Goal: Task Accomplishment & Management: Manage account settings

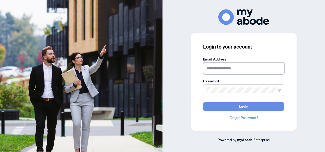
click at [234, 71] on input "text" at bounding box center [243, 69] width 81 height 12
type input "**********"
click at [203, 102] on button "Login" at bounding box center [243, 106] width 81 height 9
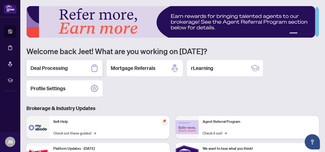
click at [59, 67] on h2 "Deal Processing" at bounding box center [48, 68] width 37 height 7
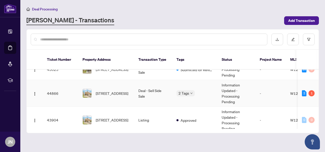
scroll to position [32, 0]
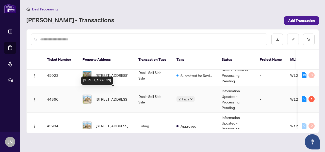
click at [111, 96] on span "45 Manett Cres, Brampton, Ontario L6X 4X4, Canada" at bounding box center [112, 99] width 33 height 6
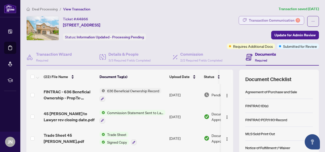
click at [254, 22] on div "Transaction Communication 1" at bounding box center [274, 20] width 51 height 8
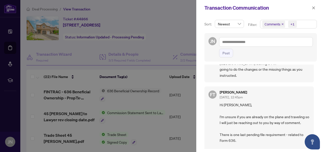
scroll to position [28, 0]
click at [314, 7] on icon "close" at bounding box center [314, 8] width 4 height 4
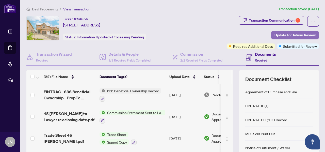
click at [285, 36] on span "Update for Admin Review" at bounding box center [295, 35] width 41 height 8
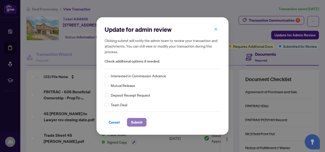
click at [132, 121] on span "Submit" at bounding box center [136, 122] width 11 height 8
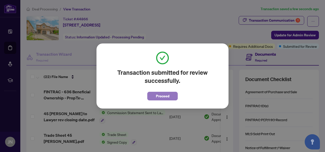
click at [157, 95] on span "Proceed" at bounding box center [162, 96] width 13 height 8
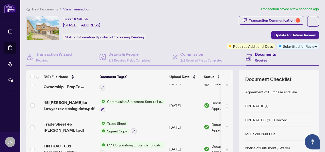
scroll to position [0, 0]
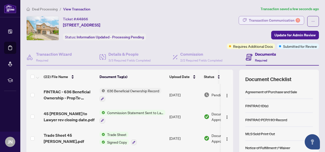
click at [257, 22] on div "Transaction Communication 1" at bounding box center [274, 20] width 51 height 8
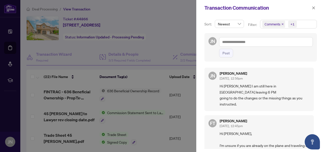
click at [38, 10] on div at bounding box center [162, 76] width 325 height 152
click at [315, 7] on icon "close" at bounding box center [314, 8] width 4 height 4
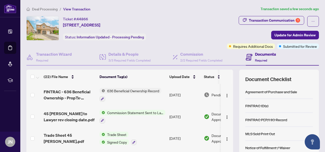
click at [45, 9] on span "Deal Processing" at bounding box center [45, 9] width 26 height 5
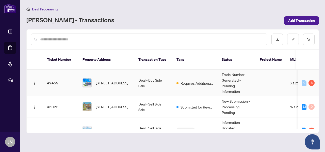
click at [200, 80] on td "Requires Additional Docs" at bounding box center [195, 83] width 45 height 27
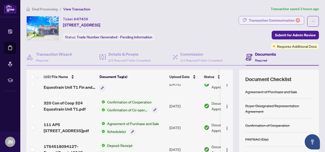
click at [273, 19] on div "Transaction Communication 8" at bounding box center [274, 20] width 51 height 8
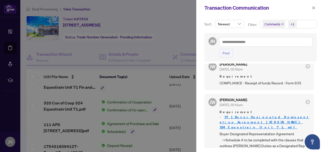
scroll to position [393, 0]
click at [315, 6] on icon "close" at bounding box center [314, 8] width 4 height 4
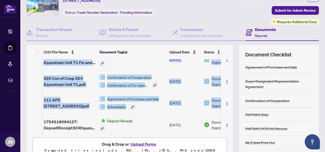
scroll to position [0, 20]
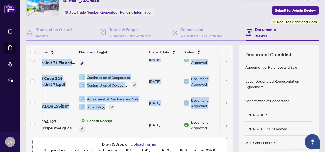
drag, startPoint x: 228, startPoint y: 117, endPoint x: 228, endPoint y: 108, distance: 8.4
click at [228, 108] on tbody "Sold Firm MLS Sheet 324 Equestrain Unit 71.pdf MLS Sold Print Out Aug/07/2025 D…" at bounding box center [121, 26] width 231 height 217
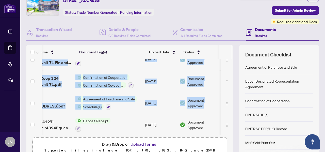
scroll to position [0, 28]
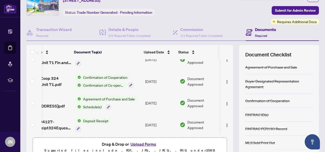
drag, startPoint x: 228, startPoint y: 109, endPoint x: 229, endPoint y: 98, distance: 11.5
click at [229, 98] on div "Sold Firm MLS Sheet 324 Equestrain Unit 71.pdf MLS Sold Print Out Aug/07/2025 D…" at bounding box center [129, 97] width 207 height 76
click at [231, 114] on div "(10) File Name Document Tag(s) Upload Date Status Sold Firm MLS Sheet 324 Eques…" at bounding box center [172, 102] width 293 height 114
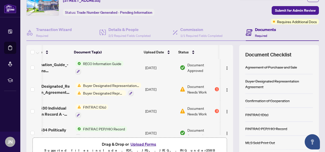
scroll to position [22, 28]
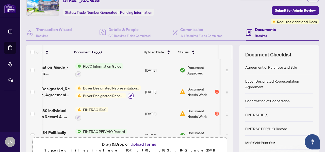
click at [129, 94] on icon "button" at bounding box center [130, 95] width 3 height 3
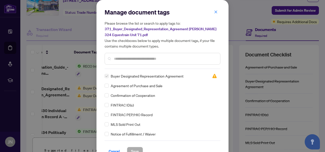
scroll to position [0, 0]
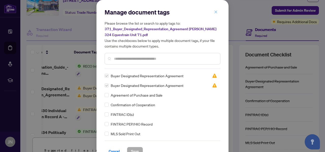
click at [215, 13] on icon "close" at bounding box center [216, 12] width 4 height 4
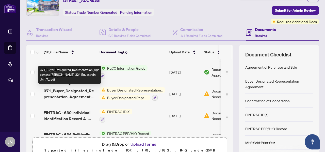
click at [82, 91] on span "371_Buyer_Designated_Representation_Agreement Divjot 324 Equestrain Unit 71.pdf" at bounding box center [70, 94] width 52 height 12
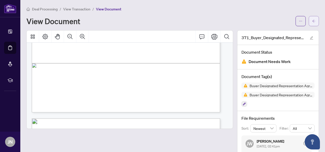
click at [312, 19] on icon "arrow-left" at bounding box center [314, 21] width 4 height 4
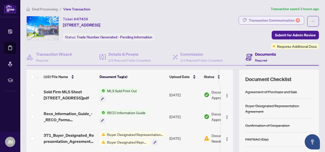
click at [274, 20] on div "Transaction Communication 8" at bounding box center [274, 20] width 51 height 8
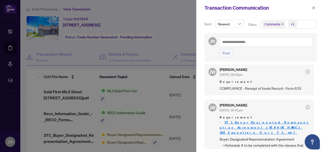
scroll to position [388, 0]
click at [226, 136] on span "Buyer Designated Represenatation Agreement ->Schedule A to be completed with th…" at bounding box center [265, 154] width 90 height 36
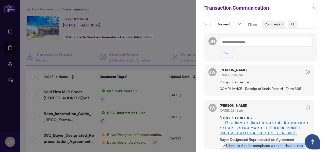
drag, startPoint x: 225, startPoint y: 96, endPoint x: 269, endPoint y: 118, distance: 49.3
click at [269, 136] on span "Buyer Designated Represenatation Agreement ->Schedule A to be completed with th…" at bounding box center [265, 154] width 90 height 36
copy span "Schedule A to be completed with the clauses that outlines RAHR’s Duties as a De…"
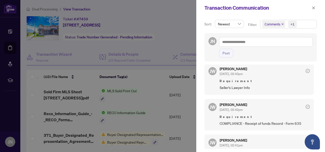
scroll to position [347, 0]
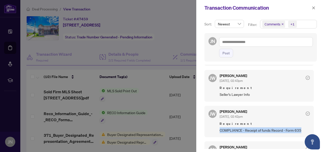
drag, startPoint x: 302, startPoint y: 85, endPoint x: 219, endPoint y: 89, distance: 83.2
click at [219, 106] on div "JW Jocelyne Wong Aug/11/2025, 02:42pm Requirement COMPLIANCE - Receipt of funds…" at bounding box center [260, 122] width 110 height 32
copy span "COMPLIANCE - Receipt of funds Record - Form 635"
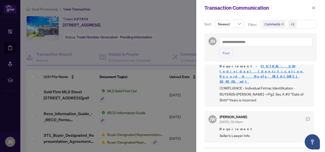
scroll to position [305, 0]
drag, startPoint x: 254, startPoint y: 89, endPoint x: 220, endPoint y: 90, distance: 34.3
click at [220, 133] on span "Seller's Lawyer Info" at bounding box center [265, 136] width 90 height 6
copy span "Seller's Lawyer Info"
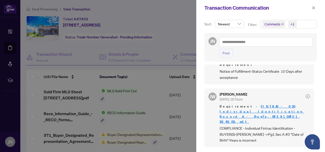
scroll to position [265, 0]
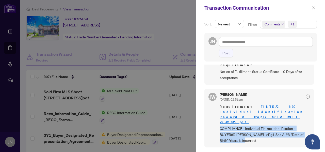
drag, startPoint x: 240, startPoint y: 97, endPoint x: 218, endPoint y: 84, distance: 25.5
click at [218, 89] on div "JW Jocelyne Wong Aug/11/2025, 02:51pm Requirement - FINTRAC - 630 Individual Id…" at bounding box center [260, 118] width 110 height 59
copy span "COMPLIANCE - Individual Fintrac Identification - BUYER(S)-Divjot ->Pg1 Sec A #3…"
click at [249, 101] on div "JW Jocelyne Wong Aug/11/2025, 02:51pm Requirement - FINTRAC - 630 Individual Id…" at bounding box center [260, 118] width 110 height 59
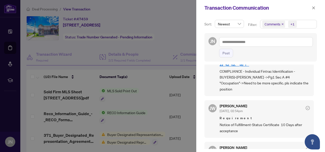
scroll to position [212, 0]
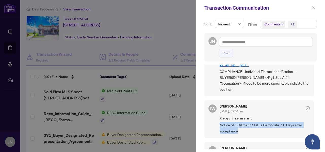
drag, startPoint x: 245, startPoint y: 99, endPoint x: 220, endPoint y: 92, distance: 26.6
click at [220, 122] on span "Notice of Fulfillment-Status Certificate 10 Days after acceptance" at bounding box center [265, 128] width 90 height 12
copy span "Notice of Fulfillment-Status Certificate 10 Days after acceptance"
click at [245, 122] on span "Notice of Fulfillment-Status Certificate 10 Days after acceptance" at bounding box center [265, 128] width 90 height 12
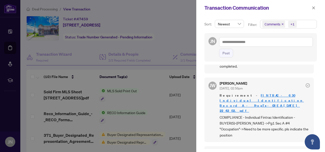
scroll to position [165, 0]
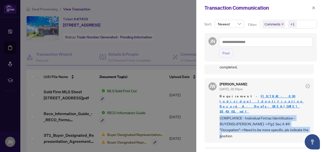
drag, startPoint x: 291, startPoint y: 102, endPoint x: 219, endPoint y: 92, distance: 72.8
click at [219, 92] on div "JW Jocelyne Wong Aug/11/2025, 02:56pm Requirement - FINTRAC - 630 Individual Id…" at bounding box center [260, 110] width 110 height 65
copy span "COMPLIANCE - Individual Fintrac Identification - BUYER(S)-Divjot ->Pg1 Sec A #4…"
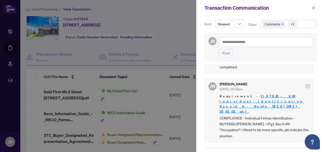
click at [307, 83] on div "JW Jocelyne Wong Aug/11/2025, 02:56pm Requirement - FINTRAC - 630 Individual Id…" at bounding box center [260, 110] width 110 height 65
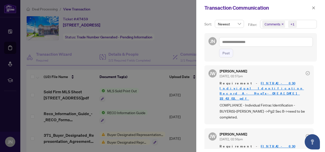
scroll to position [114, 0]
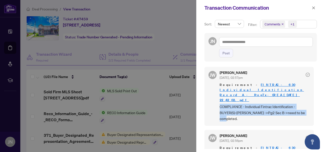
drag, startPoint x: 306, startPoint y: 102, endPoint x: 218, endPoint y: 96, distance: 87.6
click at [218, 96] on div "JW Jocelyne Wong Aug/11/2025, 02:57pm Requirement - FINTRAC - 630 Individual Id…" at bounding box center [260, 96] width 110 height 59
copy span "COMPLIANCE - Individual Fintrac Identification - BUYER(S)-Divjot ->Pg2 Sec B->n…"
click at [245, 105] on div "JW Jocelyne Wong Aug/11/2025, 02:57pm Requirement - FINTRAC - 630 Individual Id…" at bounding box center [260, 96] width 110 height 59
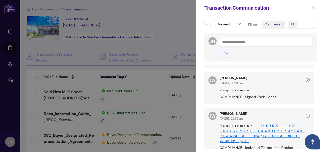
scroll to position [72, 0]
drag, startPoint x: 277, startPoint y: 97, endPoint x: 220, endPoint y: 98, distance: 57.7
click at [220, 98] on span "COMPLIANCE - Signed Trade Sheet" at bounding box center [265, 97] width 90 height 6
copy span "COMPLIANCE - Signed Trade Sheet"
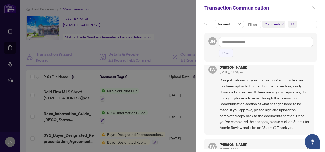
scroll to position [0, 0]
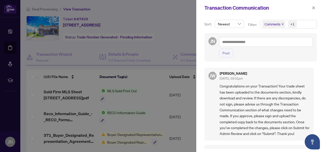
click at [181, 36] on div at bounding box center [162, 76] width 325 height 152
click at [315, 7] on icon "close" at bounding box center [314, 7] width 3 height 3
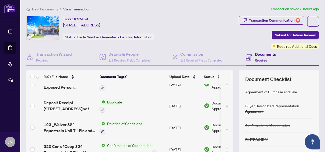
scroll to position [141, 0]
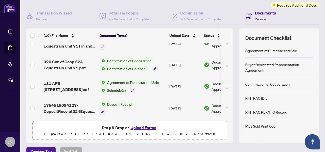
click at [160, 106] on td "Deposit Receipt" at bounding box center [133, 108] width 70 height 22
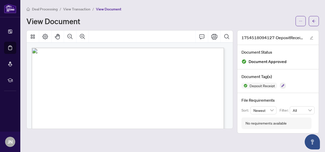
click at [73, 7] on span "View Transaction" at bounding box center [76, 9] width 27 height 5
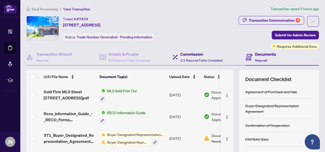
click at [188, 53] on h4 "Commission" at bounding box center [201, 54] width 42 height 6
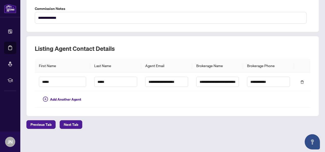
scroll to position [127, 0]
click at [67, 116] on div "**********" at bounding box center [172, 13] width 297 height 268
click at [67, 122] on span "Next Tab" at bounding box center [71, 124] width 14 height 8
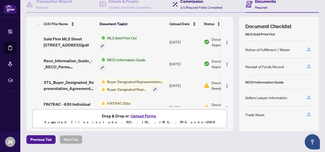
click at [194, 6] on span "1/1 Required Fields Completed" at bounding box center [201, 8] width 42 height 4
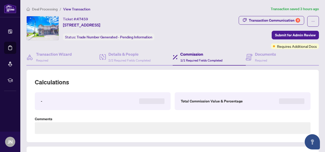
type textarea "**********"
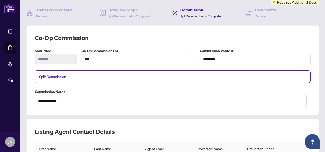
scroll to position [48, 0]
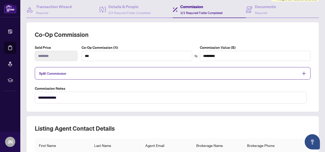
click at [70, 74] on span "Split Commission" at bounding box center [169, 73] width 260 height 6
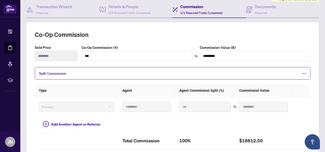
click at [70, 74] on span "Split Commission" at bounding box center [169, 73] width 260 height 6
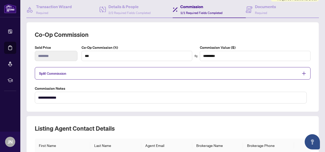
click at [302, 73] on icon "plus" at bounding box center [304, 73] width 5 height 5
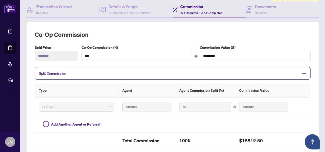
click at [302, 73] on icon "minus" at bounding box center [304, 73] width 5 height 5
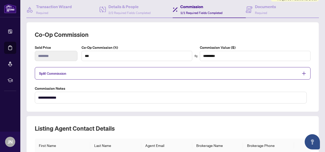
click at [65, 72] on span "Split Commission" at bounding box center [52, 73] width 27 height 5
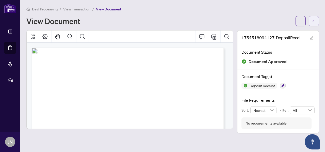
click at [313, 23] on span "button" at bounding box center [314, 21] width 4 height 8
